Goal: Information Seeking & Learning: Learn about a topic

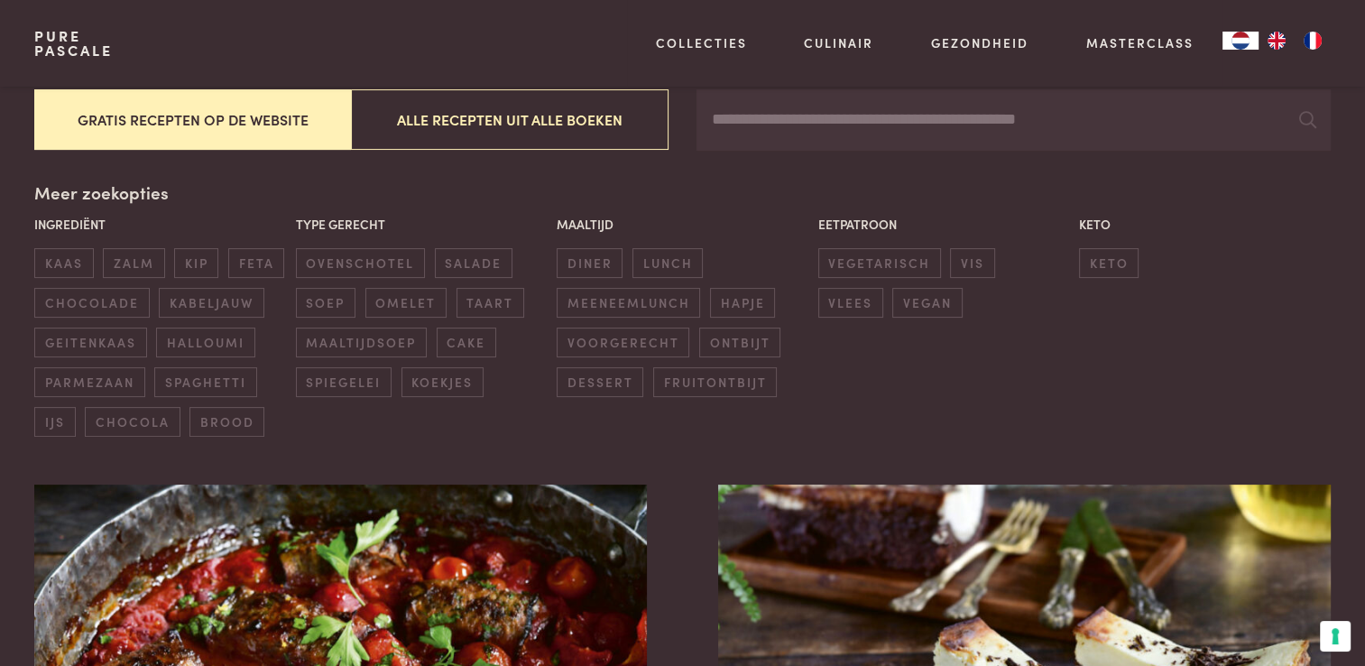
scroll to position [361, 0]
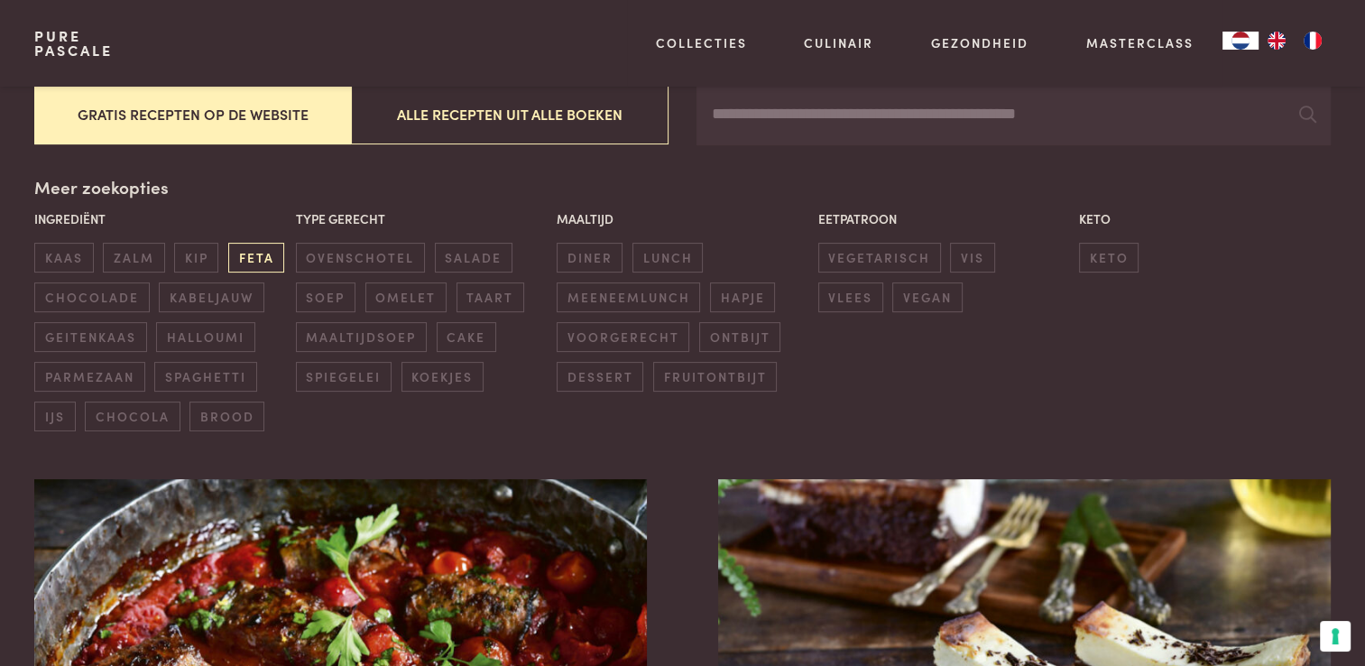
click at [249, 257] on span "feta" at bounding box center [256, 258] width 56 height 30
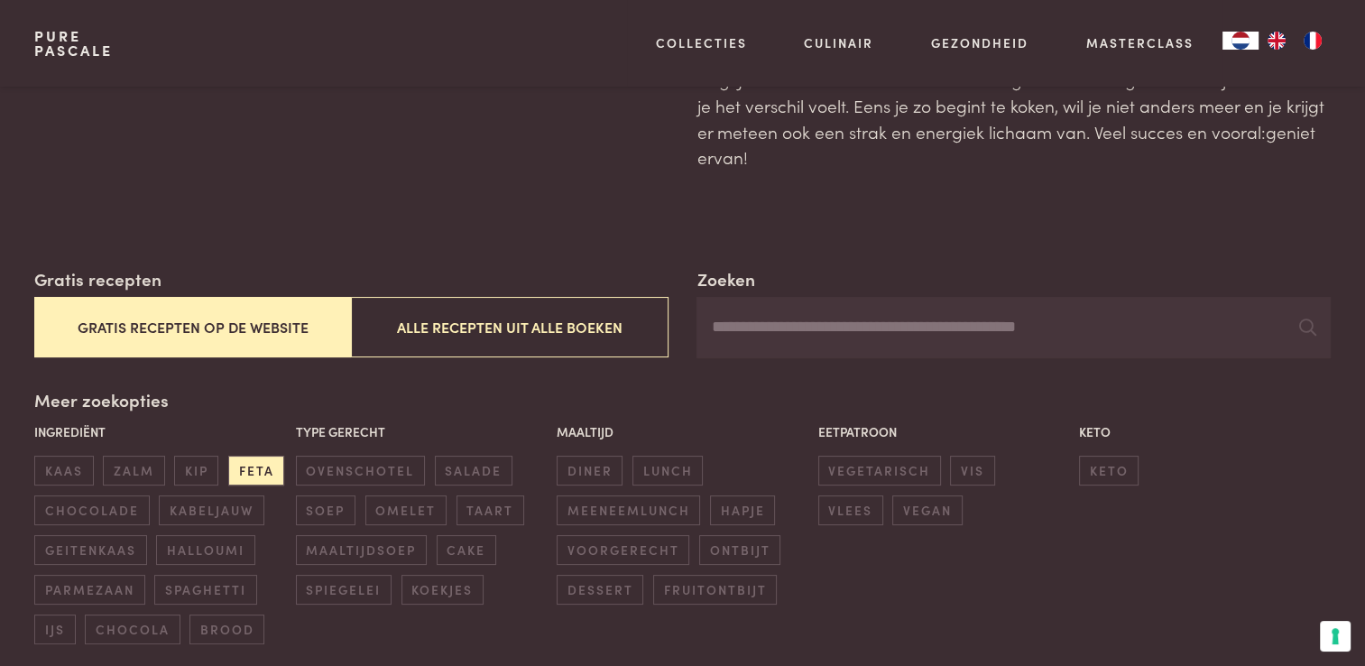
scroll to position [143, 0]
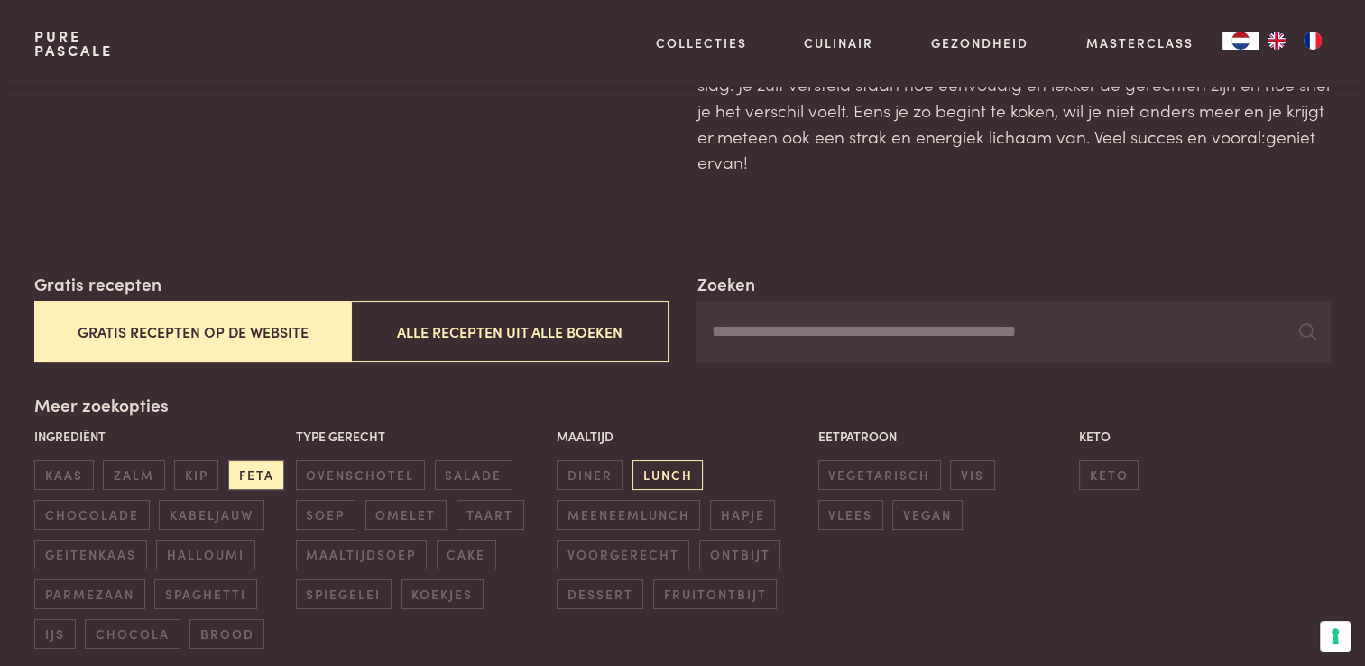
click at [672, 479] on span "lunch" at bounding box center [667, 475] width 70 height 30
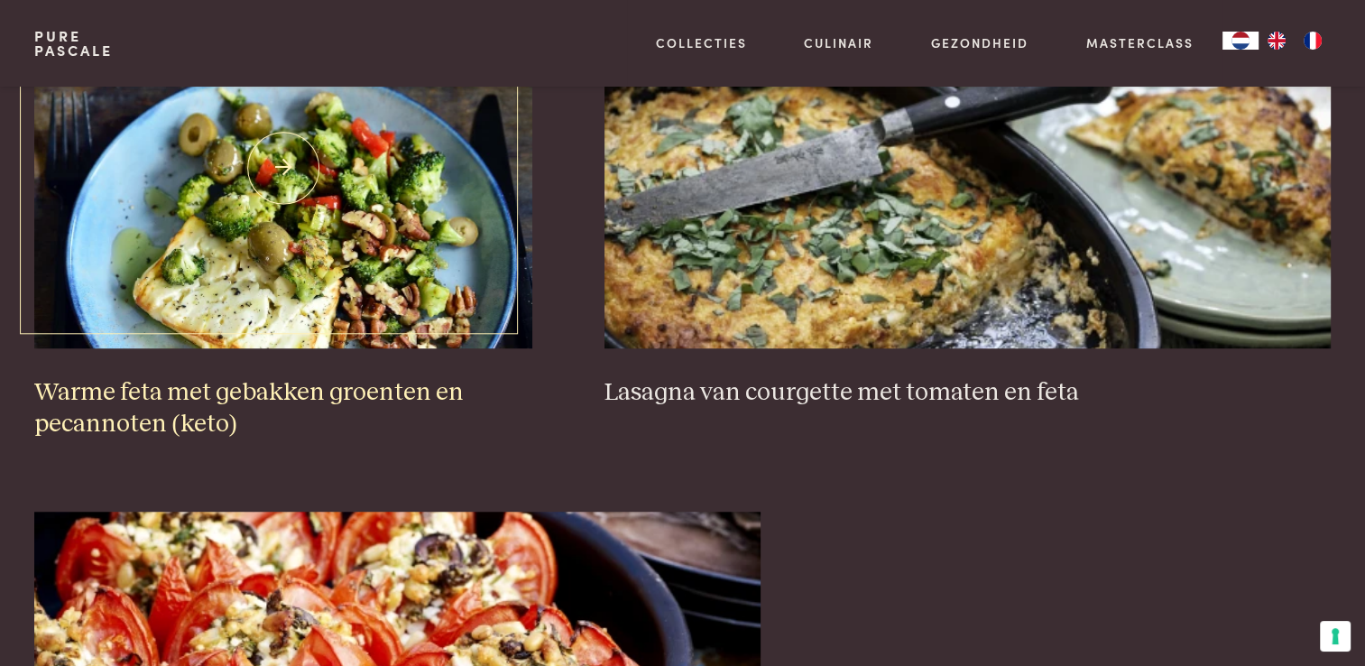
scroll to position [1226, 0]
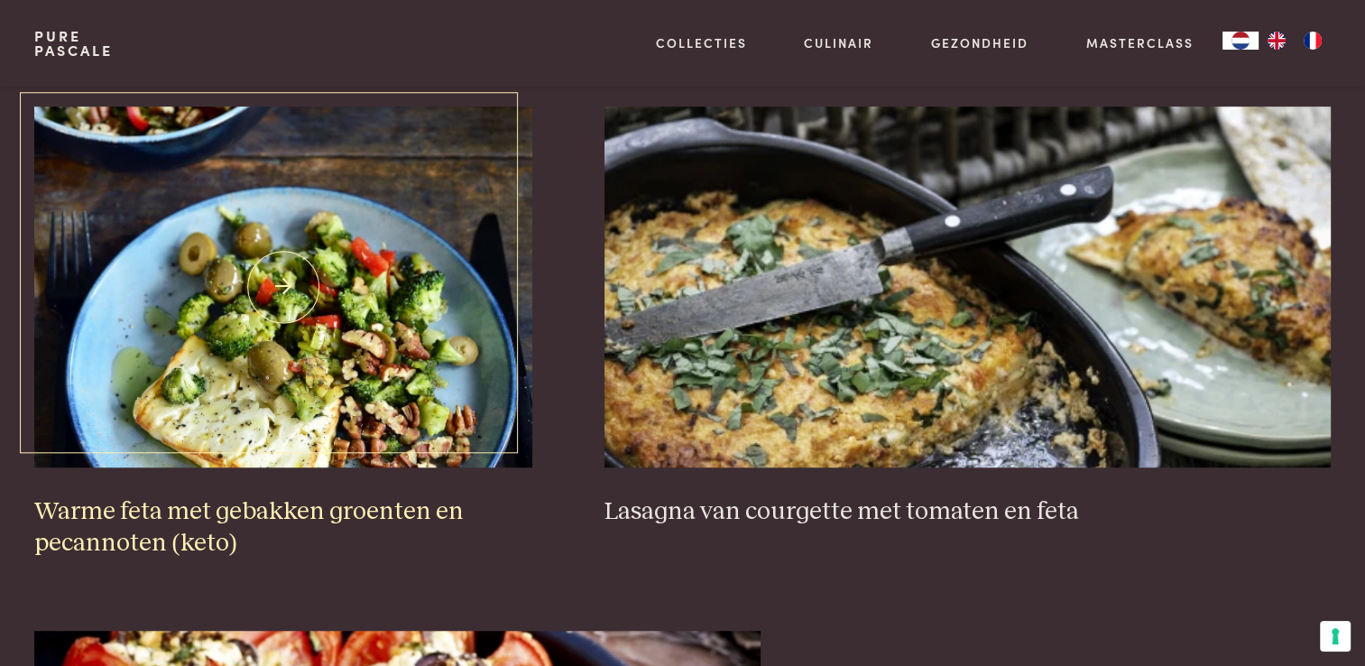
click at [105, 515] on h3 "Warme feta met gebakken groenten en pecannoten (keto)" at bounding box center [283, 527] width 498 height 62
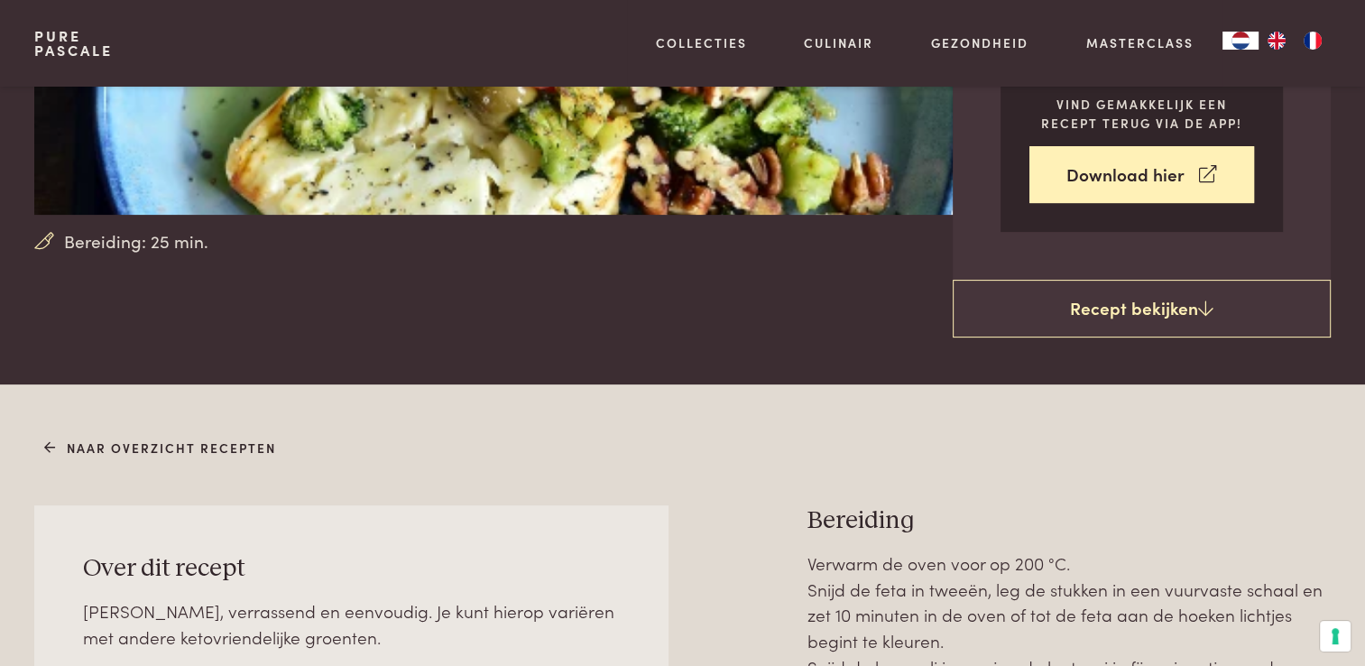
scroll to position [451, 0]
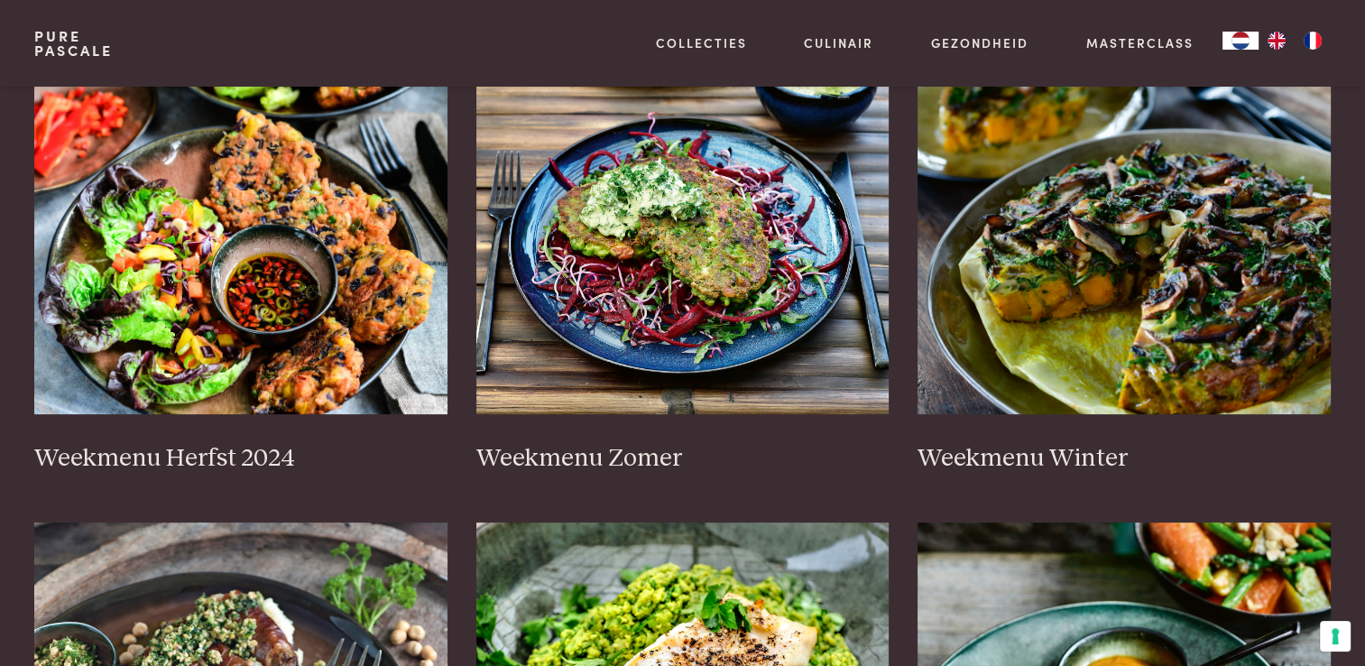
scroll to position [541, 0]
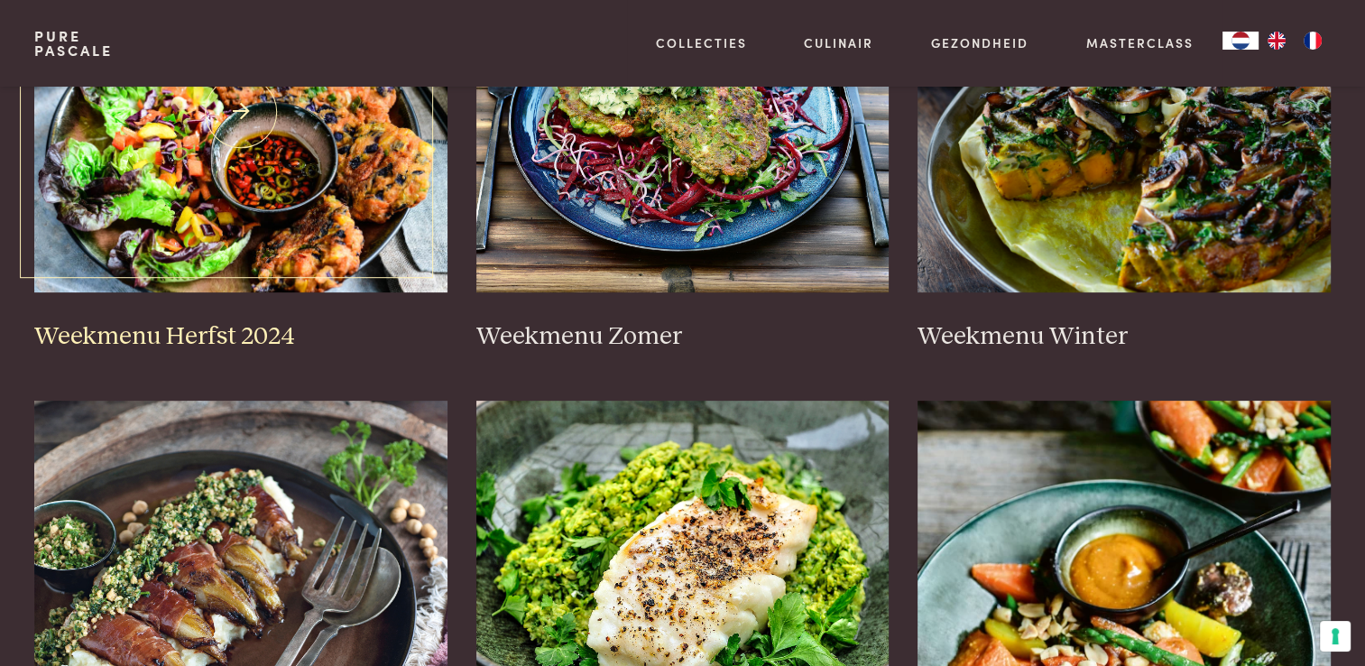
click at [112, 338] on h3 "Weekmenu Herfst 2024" at bounding box center [240, 337] width 413 height 32
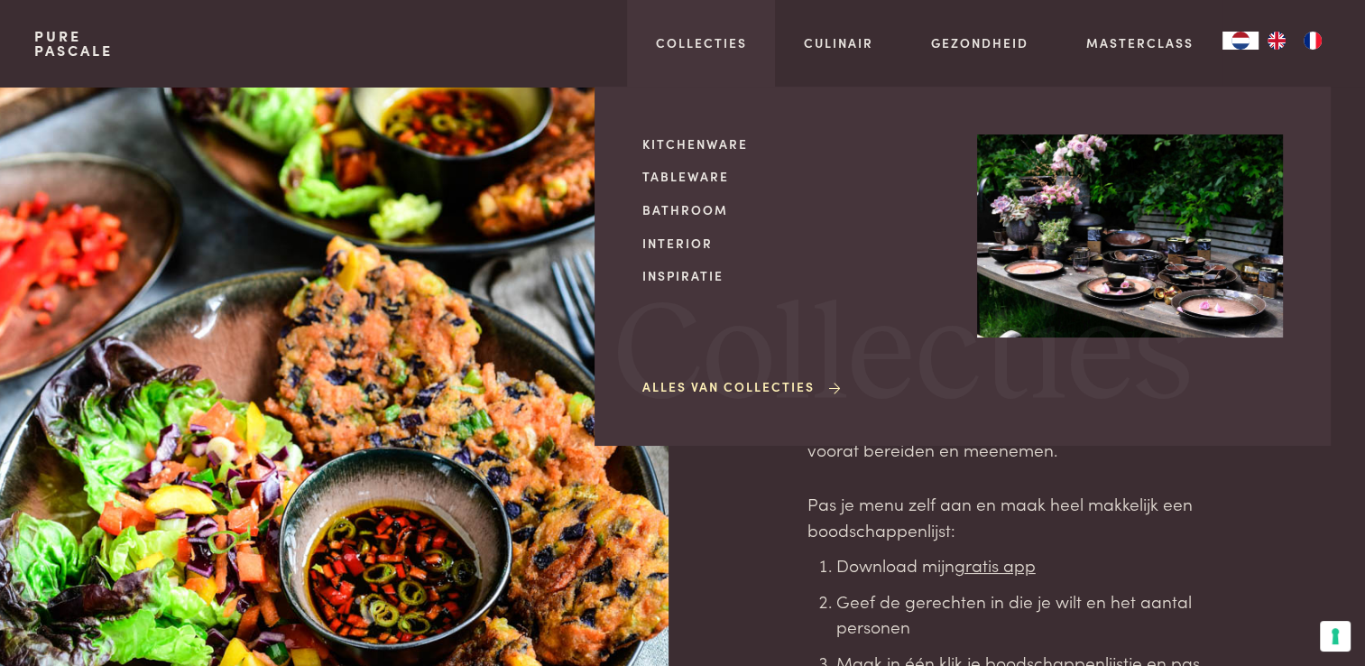
click at [684, 400] on span "Collecties" at bounding box center [902, 357] width 579 height 138
click at [682, 394] on link "Alles van Collecties" at bounding box center [742, 386] width 201 height 19
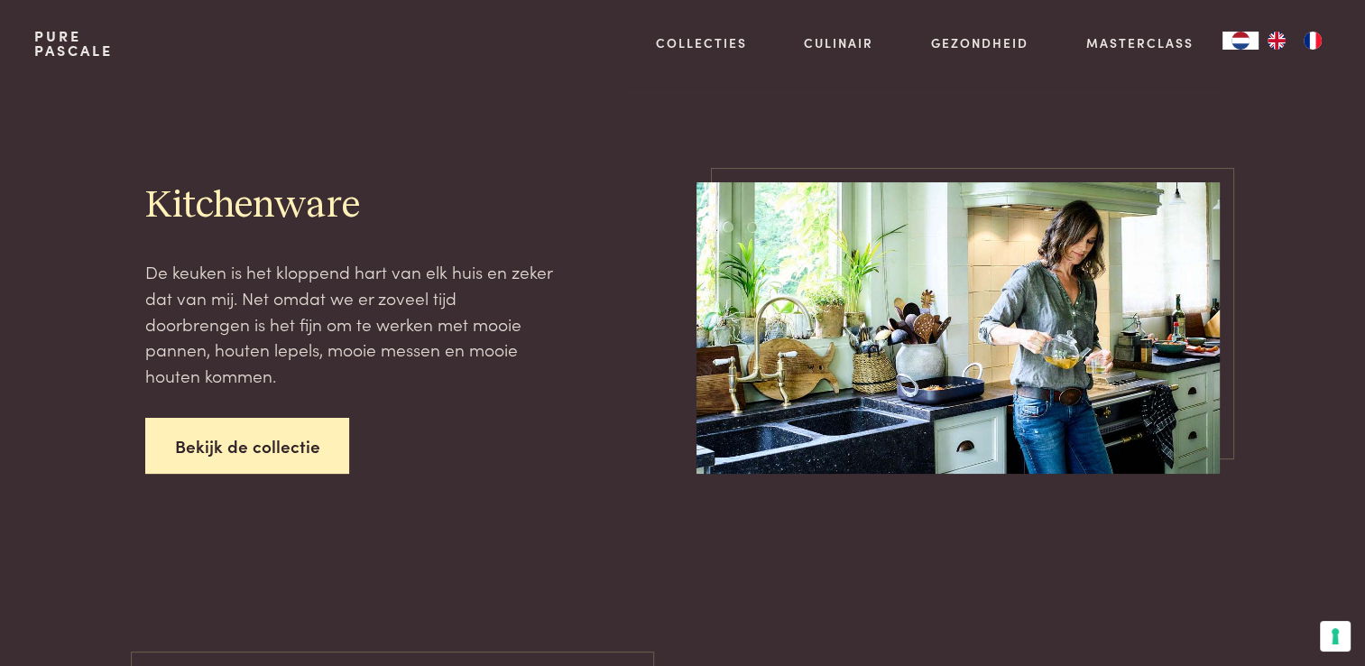
click at [220, 435] on link "Bekijk de collectie" at bounding box center [247, 446] width 205 height 57
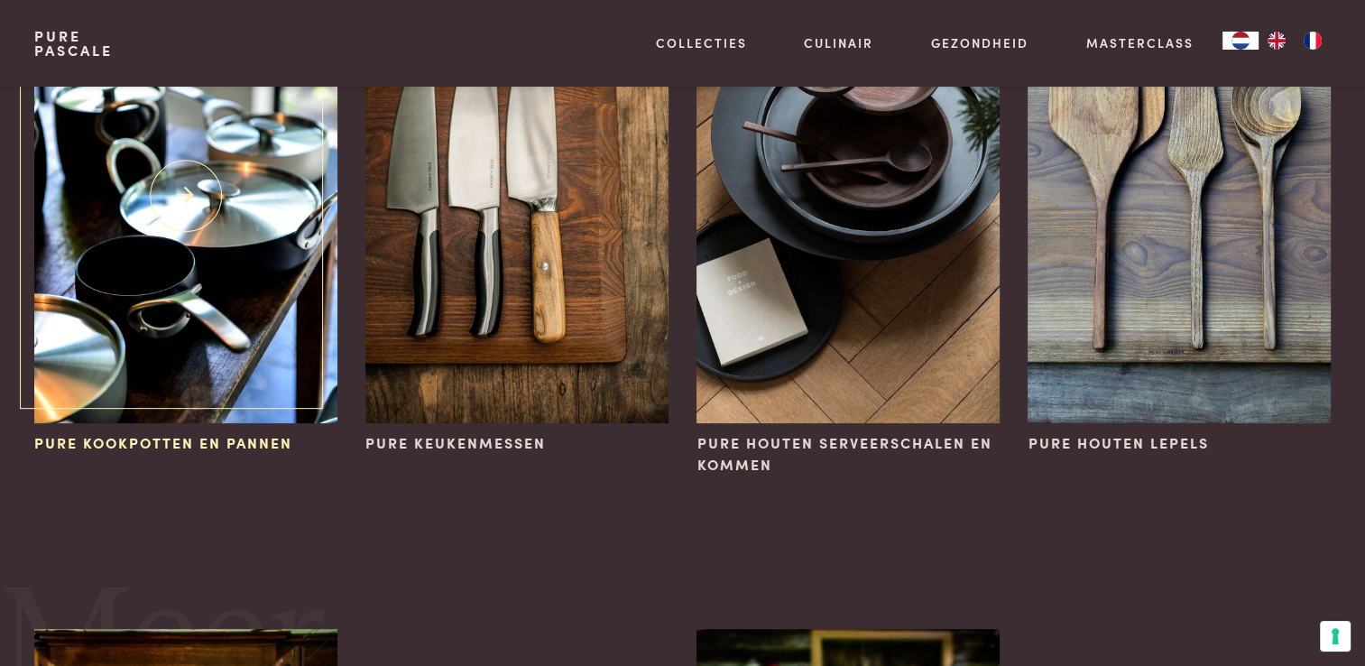
scroll to position [180, 0]
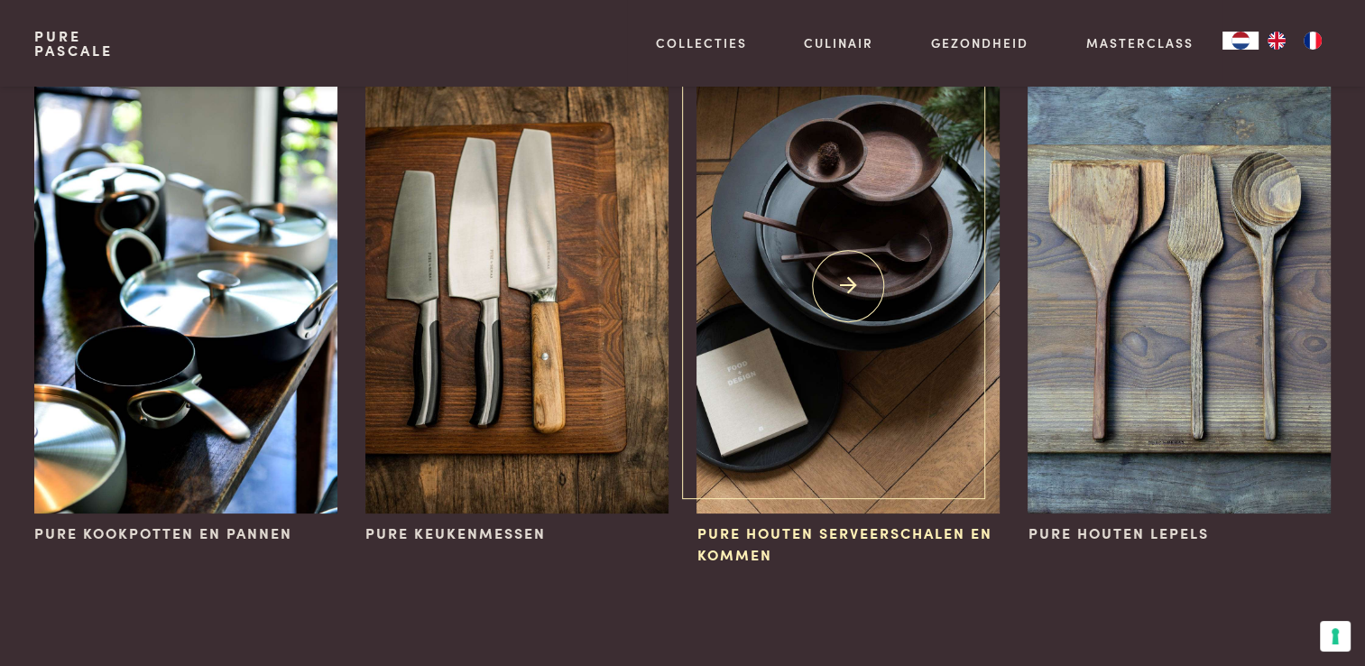
click at [735, 535] on span "Pure houten serveerschalen en kommen" at bounding box center [847, 543] width 302 height 43
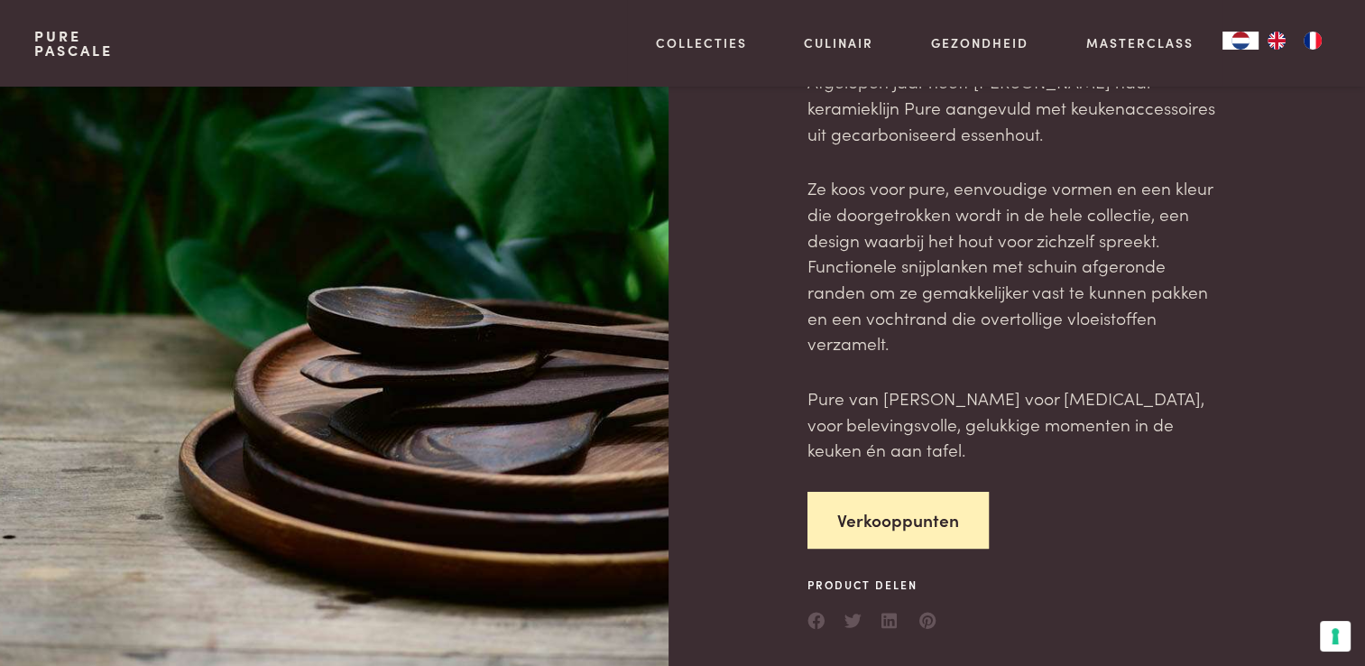
scroll to position [271, 0]
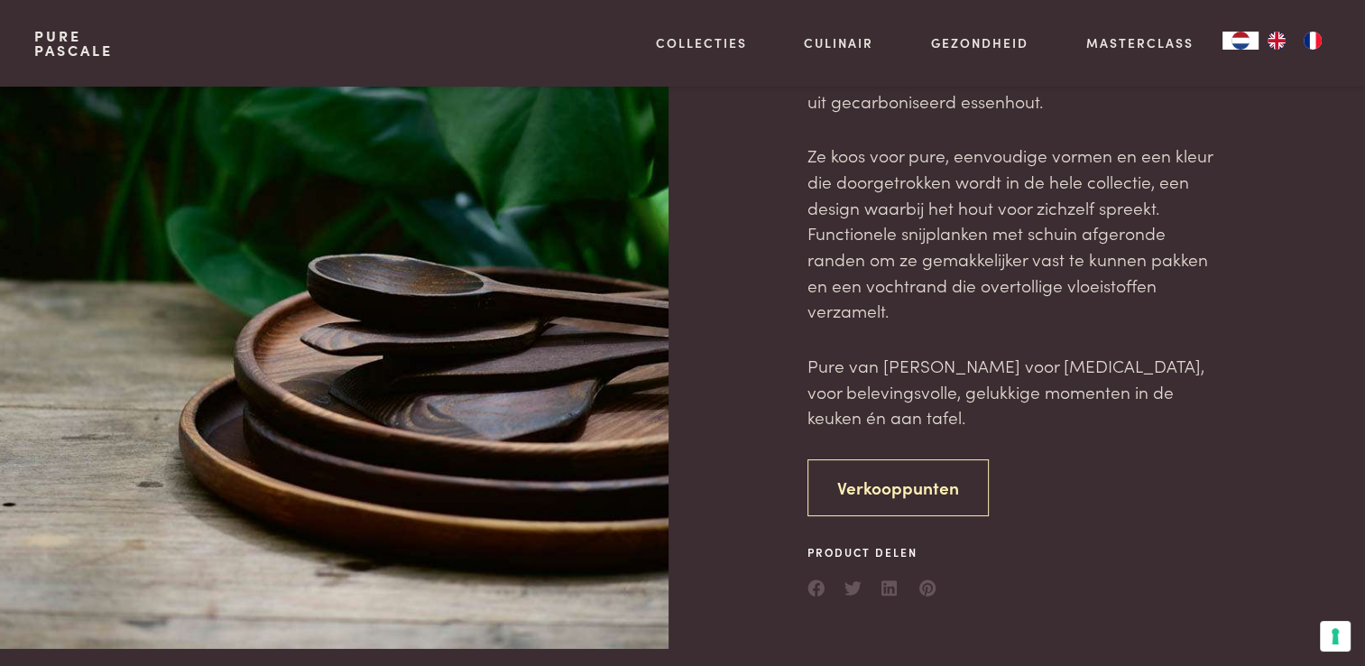
click at [888, 488] on link "Verkooppunten" at bounding box center [897, 487] width 181 height 57
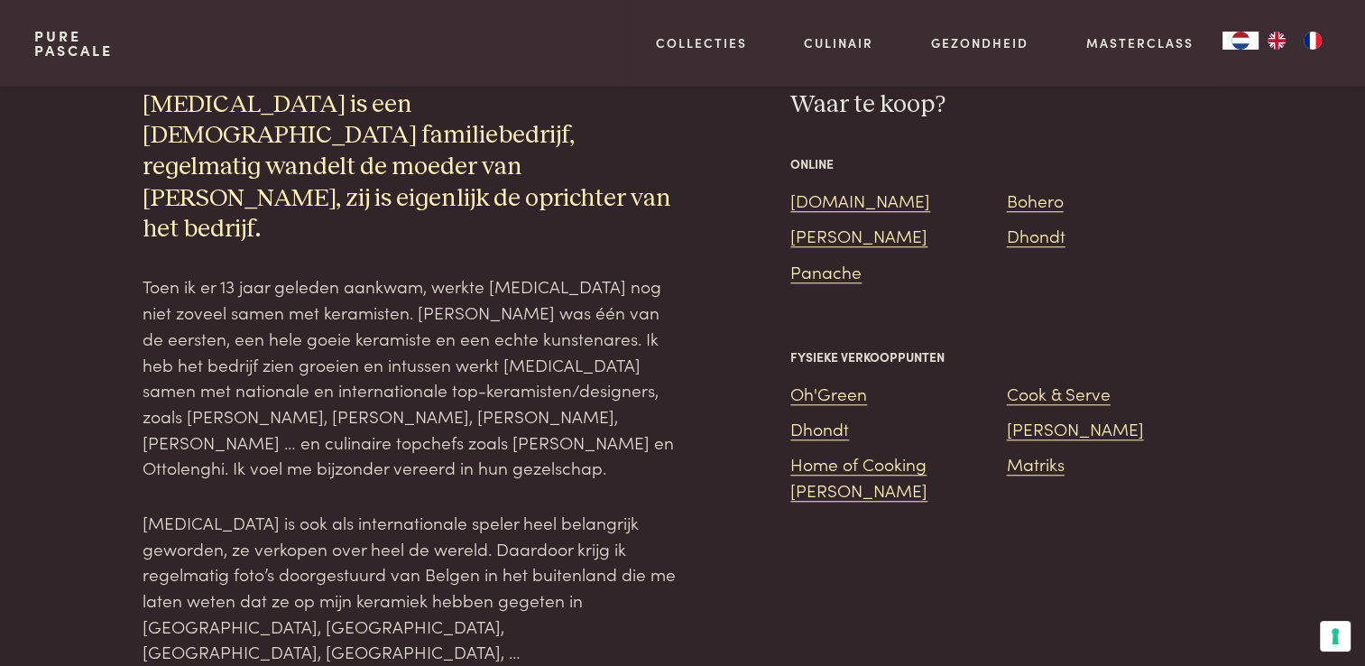
scroll to position [1409, 0]
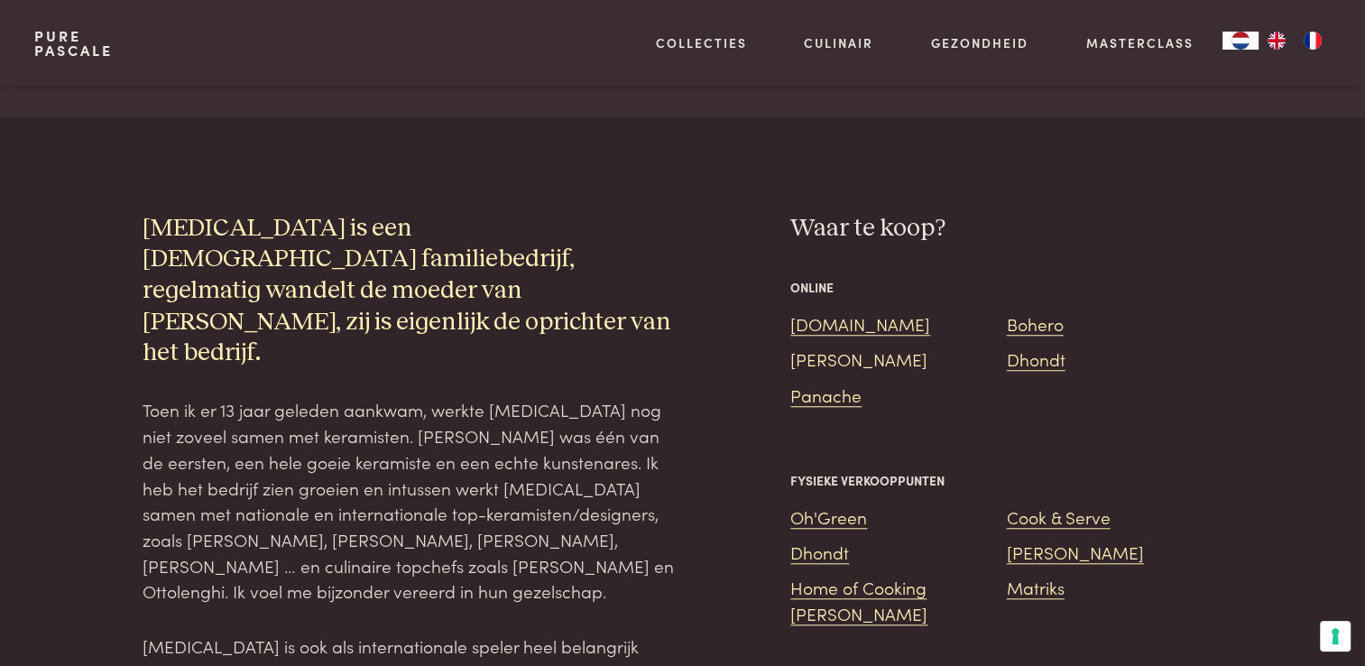
click at [812, 346] on link "[PERSON_NAME]" at bounding box center [858, 358] width 137 height 24
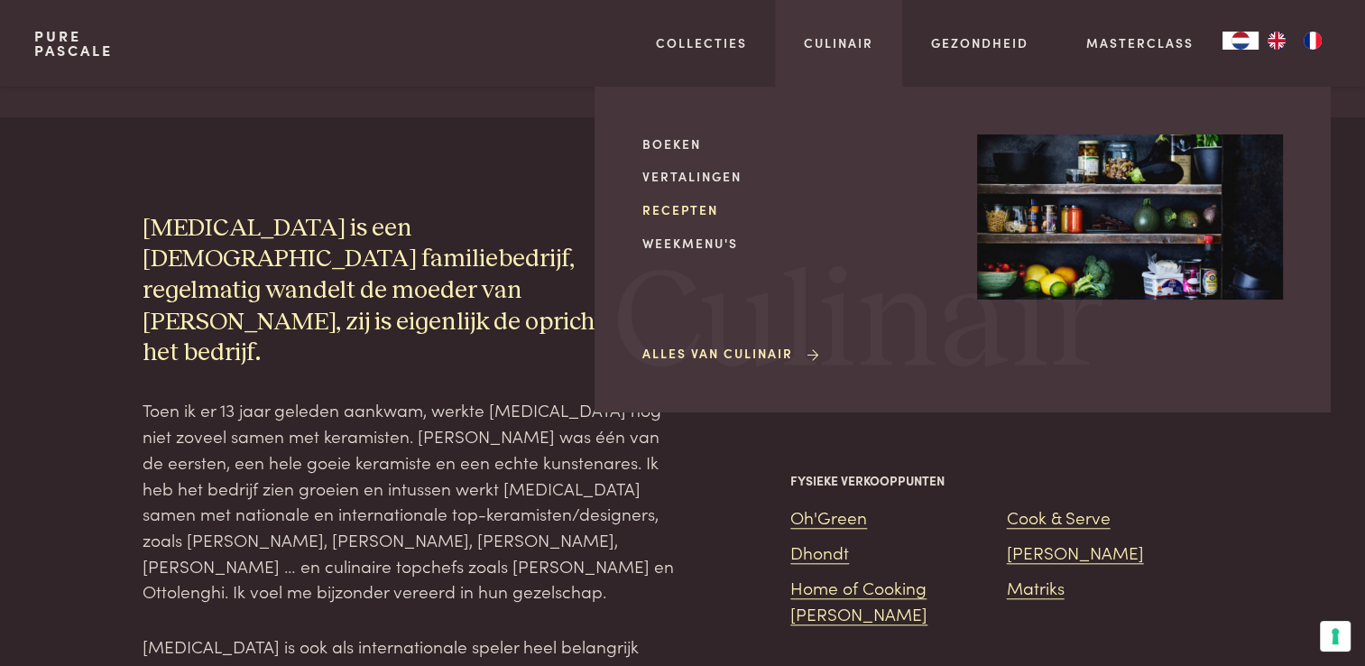
click at [663, 200] on link "Recepten" at bounding box center [795, 209] width 306 height 19
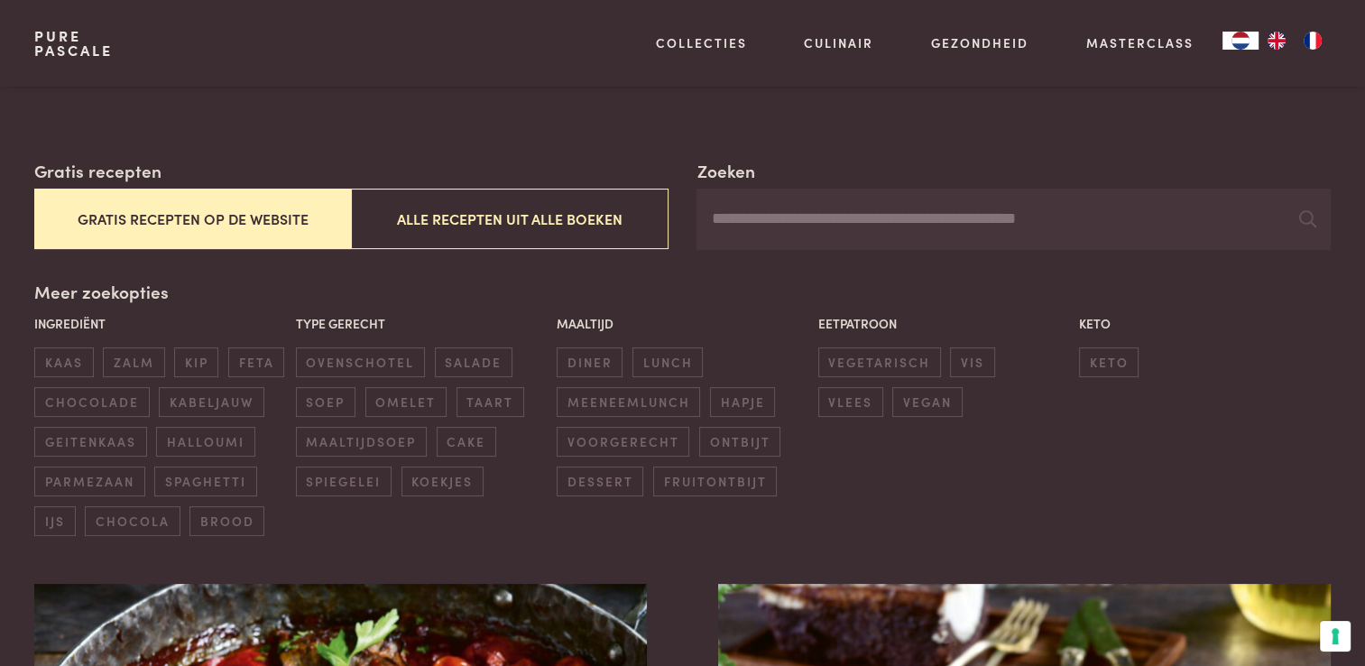
scroll to position [271, 0]
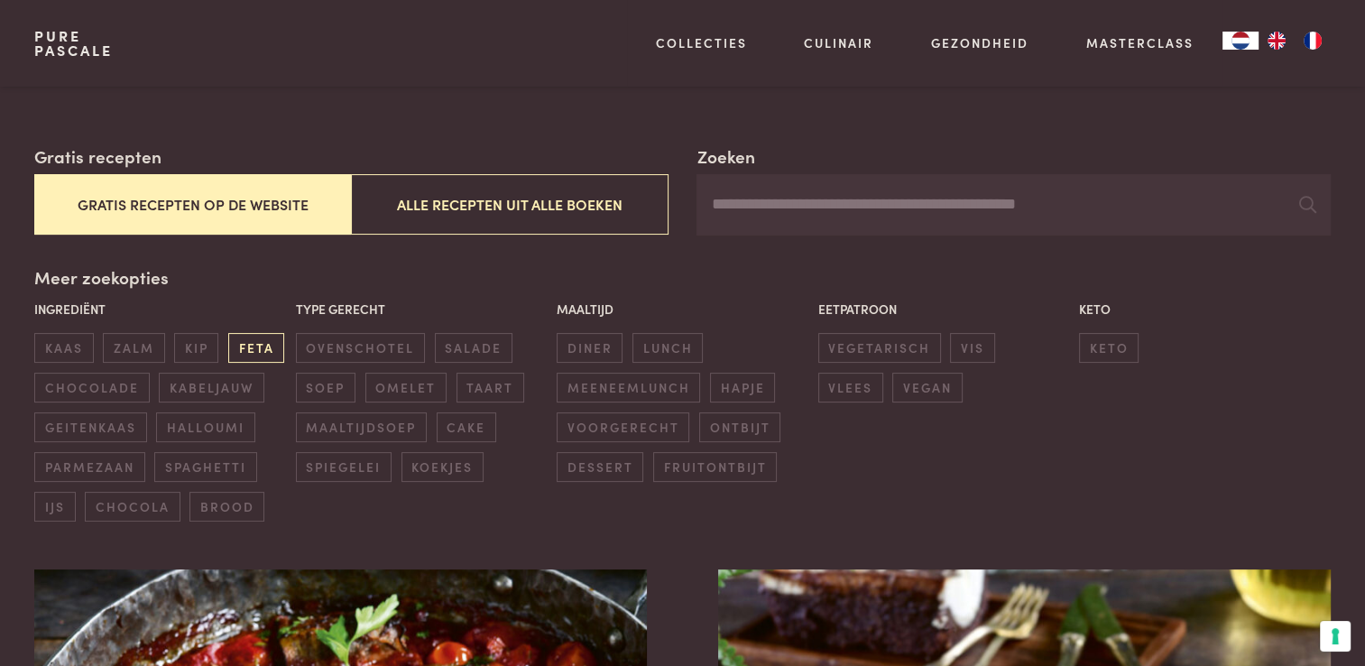
click at [249, 346] on span "feta" at bounding box center [256, 348] width 56 height 30
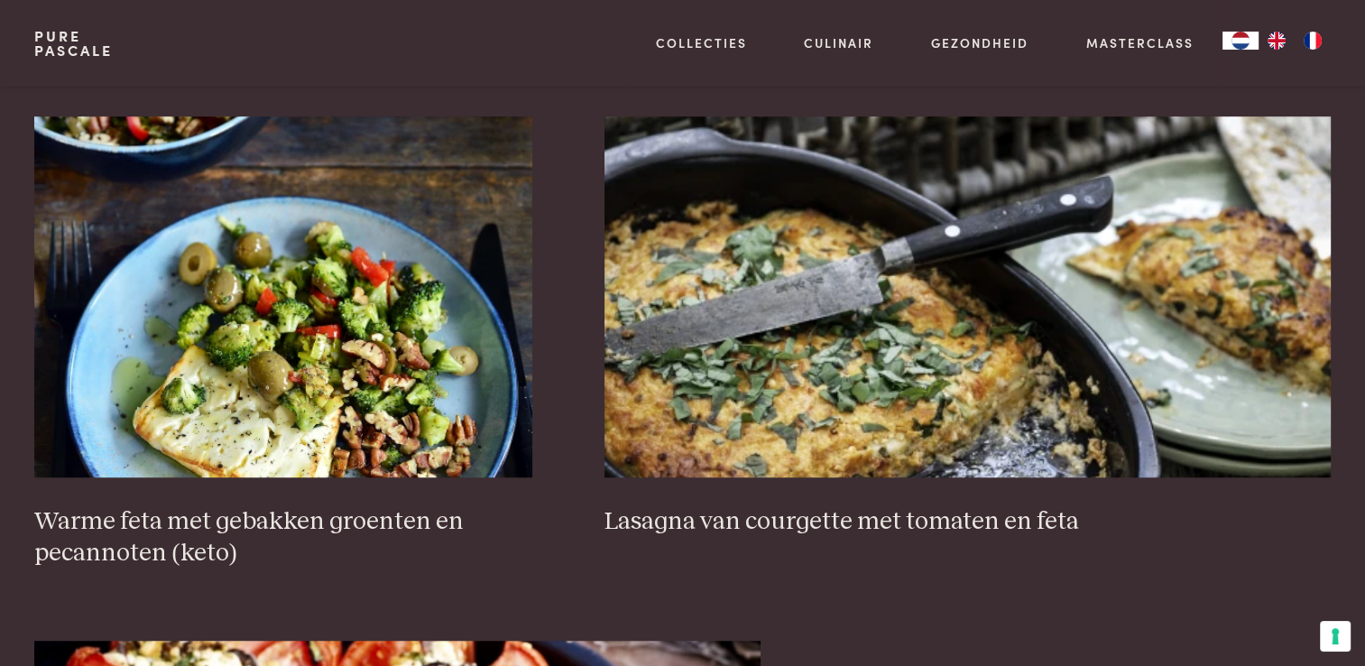
scroll to position [1306, 0]
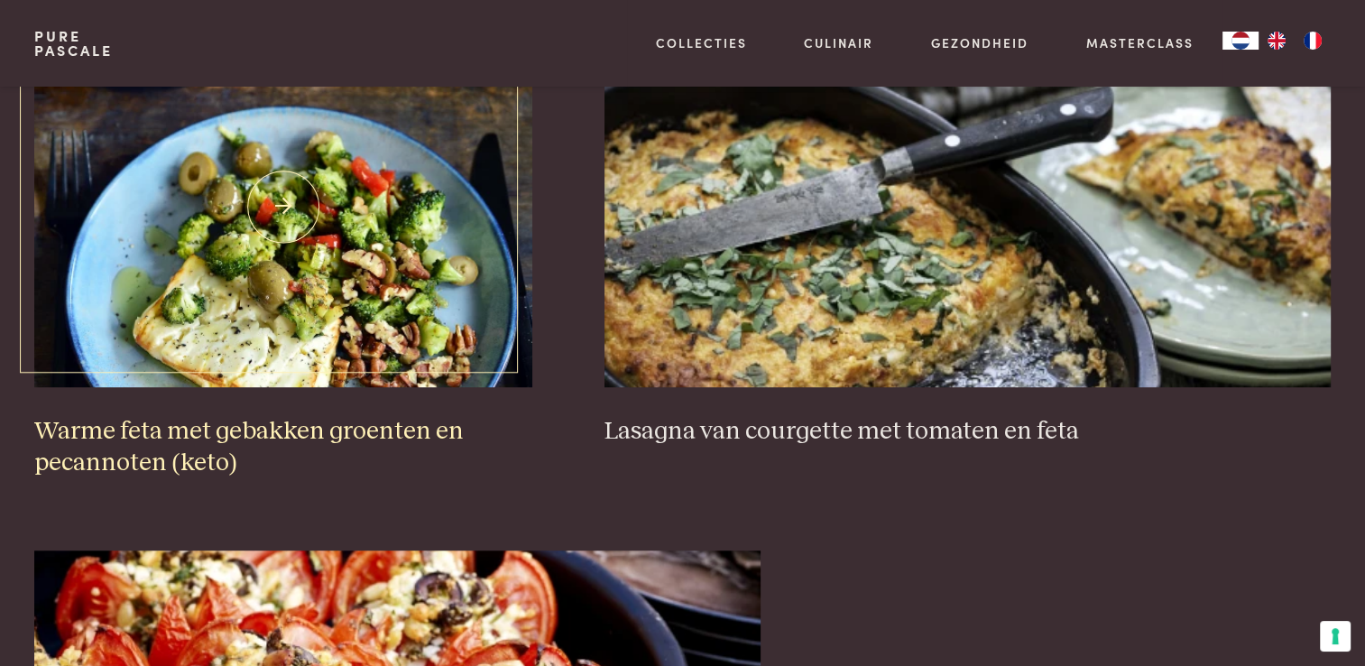
click at [126, 428] on h3 "Warme feta met gebakken groenten en pecannoten (keto)" at bounding box center [283, 447] width 498 height 62
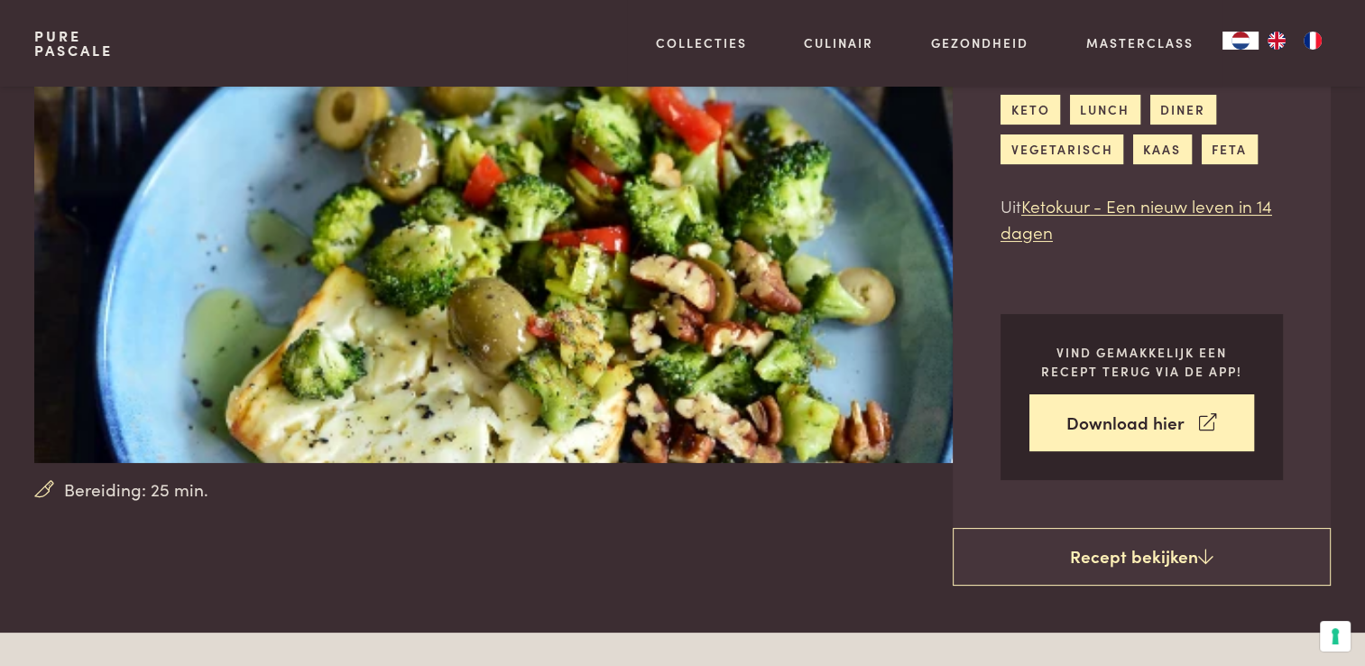
scroll to position [180, 0]
